Goal: Check status: Check status

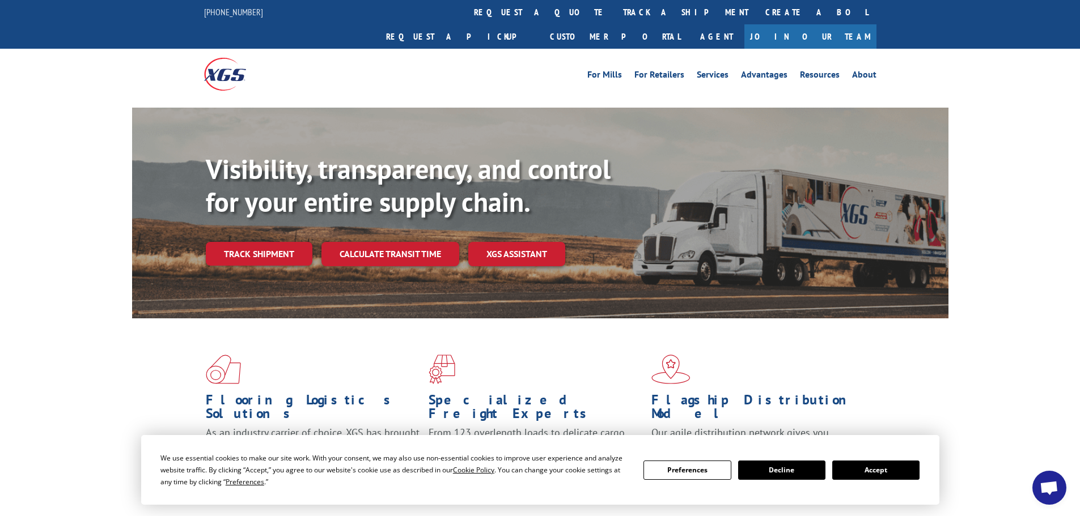
click at [883, 467] on button "Accept" at bounding box center [875, 470] width 87 height 19
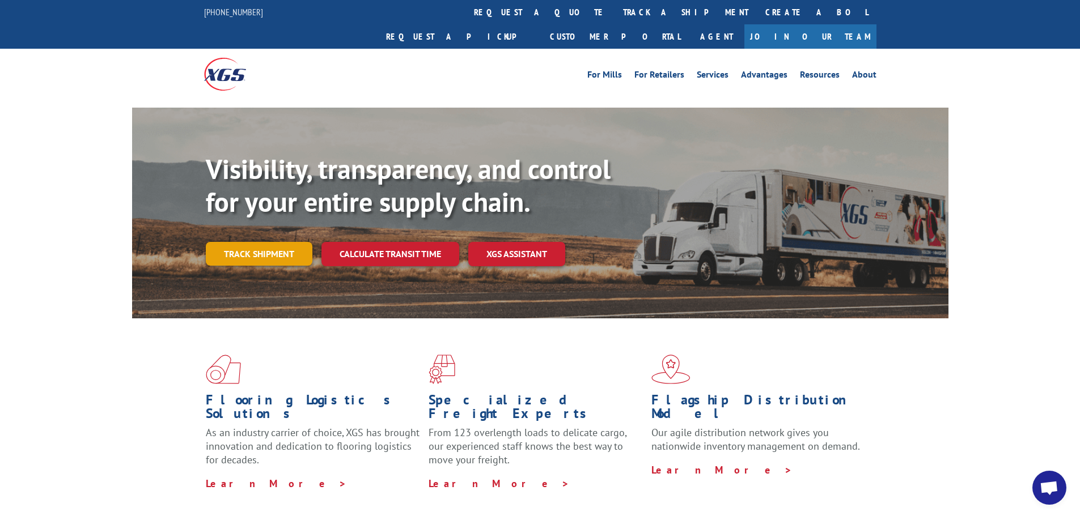
click at [286, 242] on link "Track shipment" at bounding box center [259, 254] width 107 height 24
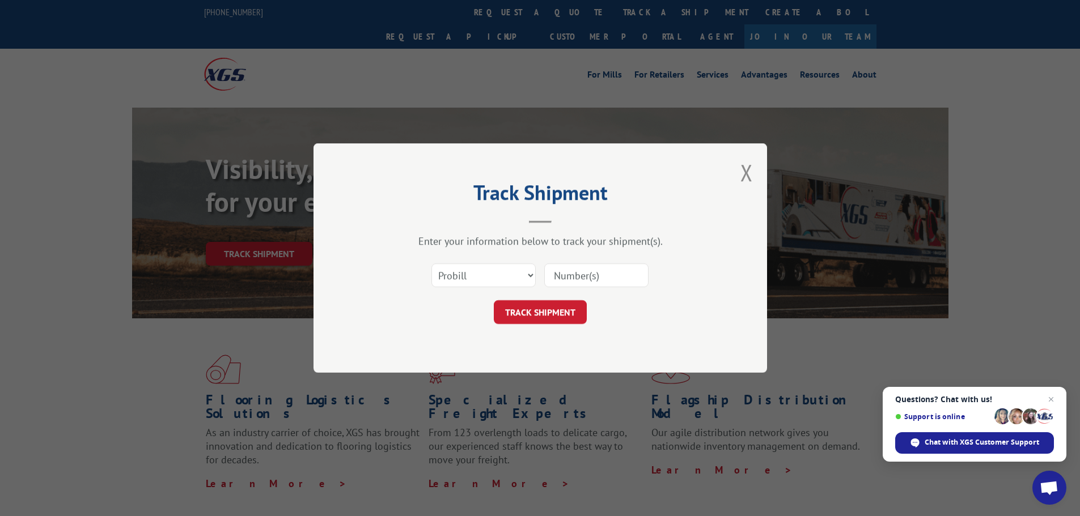
click at [635, 281] on input at bounding box center [596, 276] width 104 height 24
type input "17258413"
click at [553, 312] on button "TRACK SHIPMENT" at bounding box center [540, 312] width 93 height 24
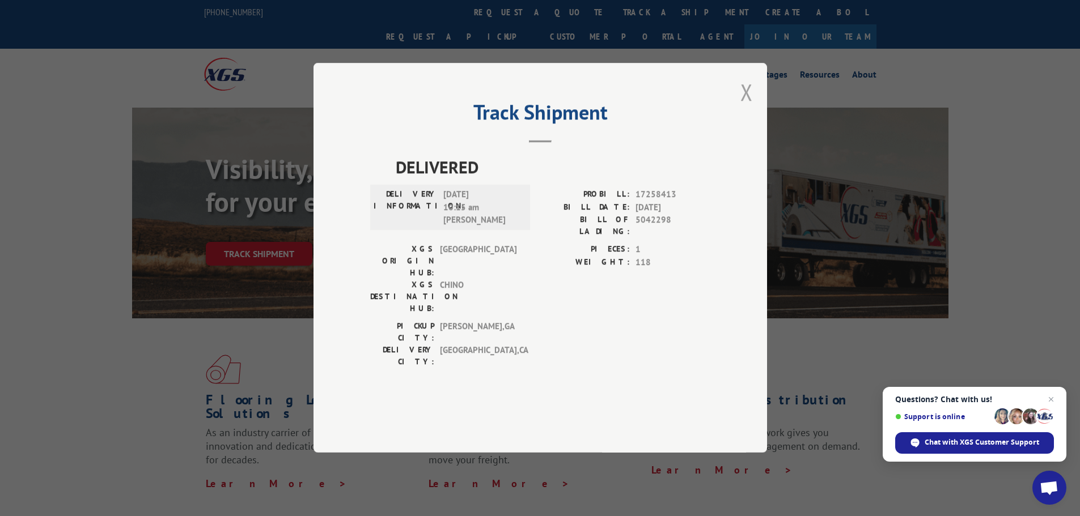
click at [749, 107] on button "Close modal" at bounding box center [746, 92] width 12 height 30
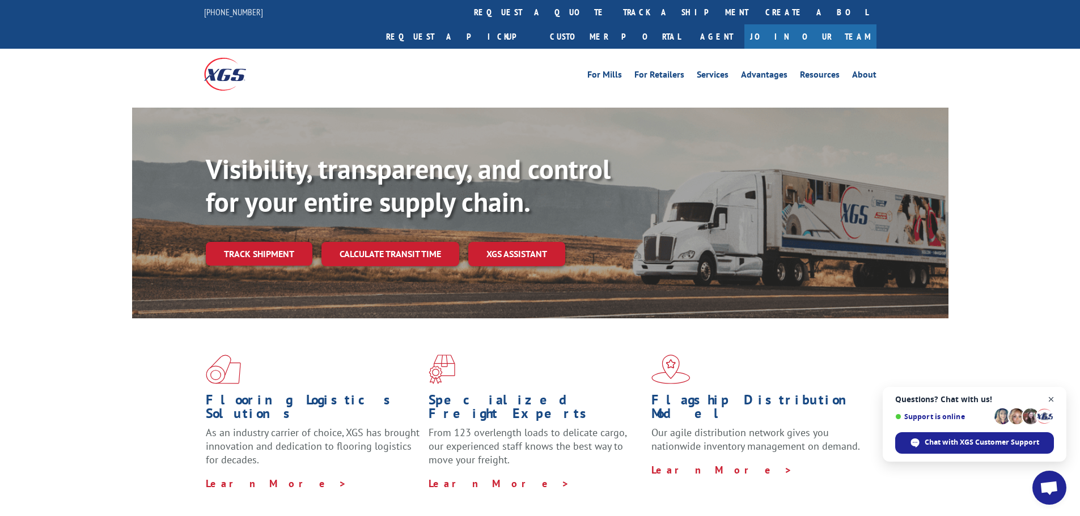
click at [1051, 398] on span "Open chat" at bounding box center [1051, 400] width 14 height 14
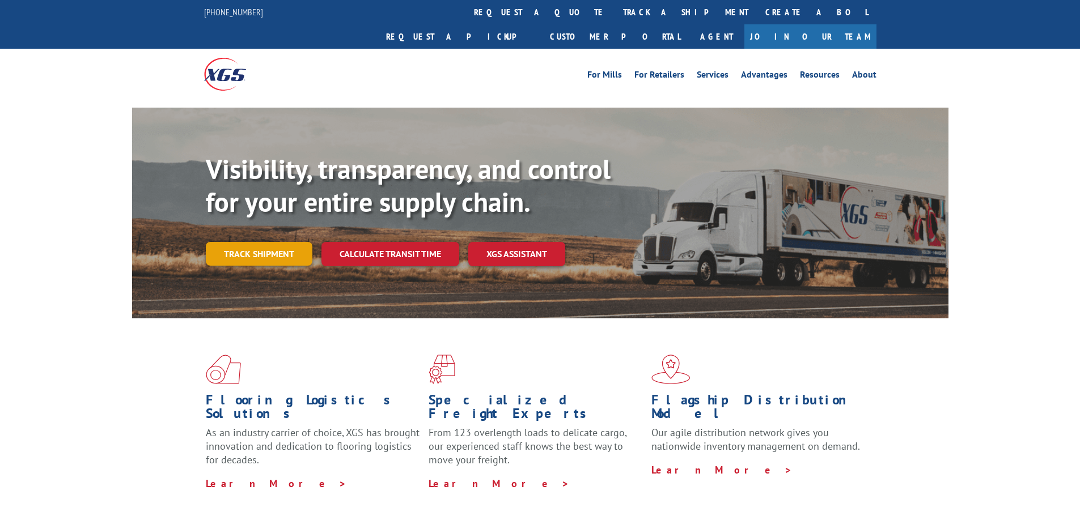
click at [272, 242] on link "Track shipment" at bounding box center [259, 254] width 107 height 24
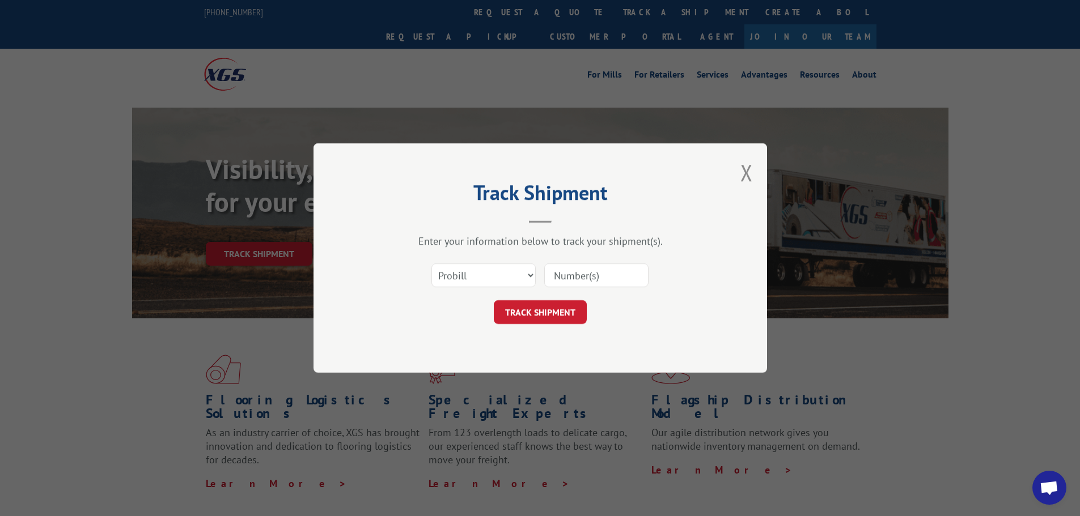
click at [624, 277] on input at bounding box center [596, 276] width 104 height 24
paste input "17468576"
type input "17468576"
click at [548, 312] on button "TRACK SHIPMENT" at bounding box center [540, 312] width 93 height 24
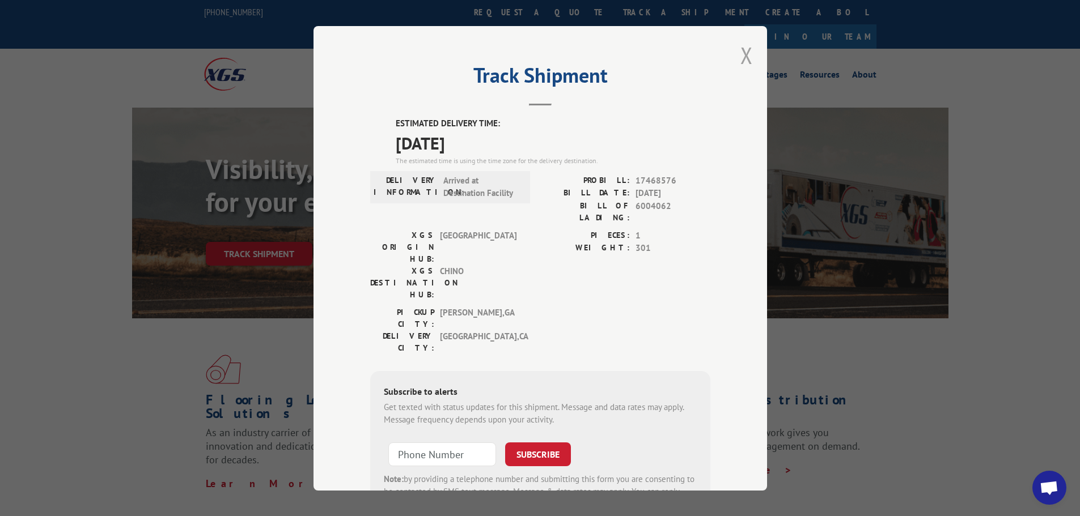
click at [746, 56] on button "Close modal" at bounding box center [746, 55] width 12 height 30
